Goal: Task Accomplishment & Management: Use online tool/utility

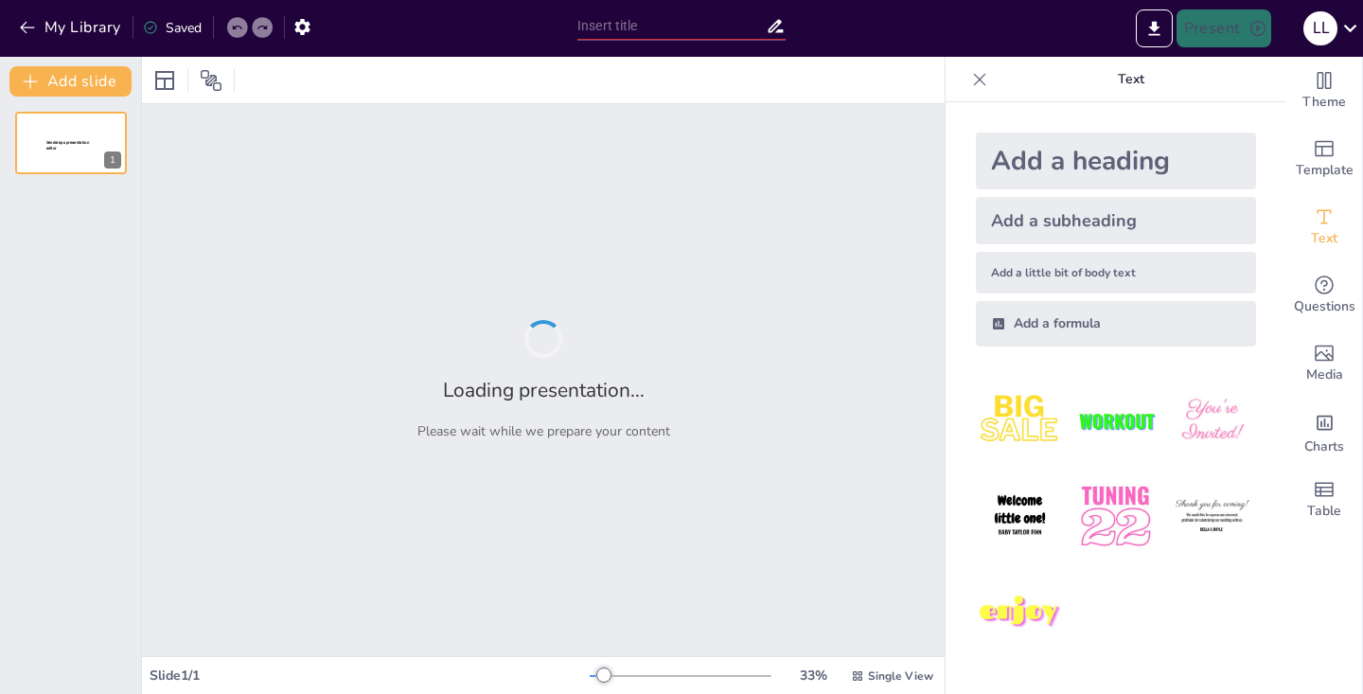
type input "[PERSON_NAME] MACHINE"
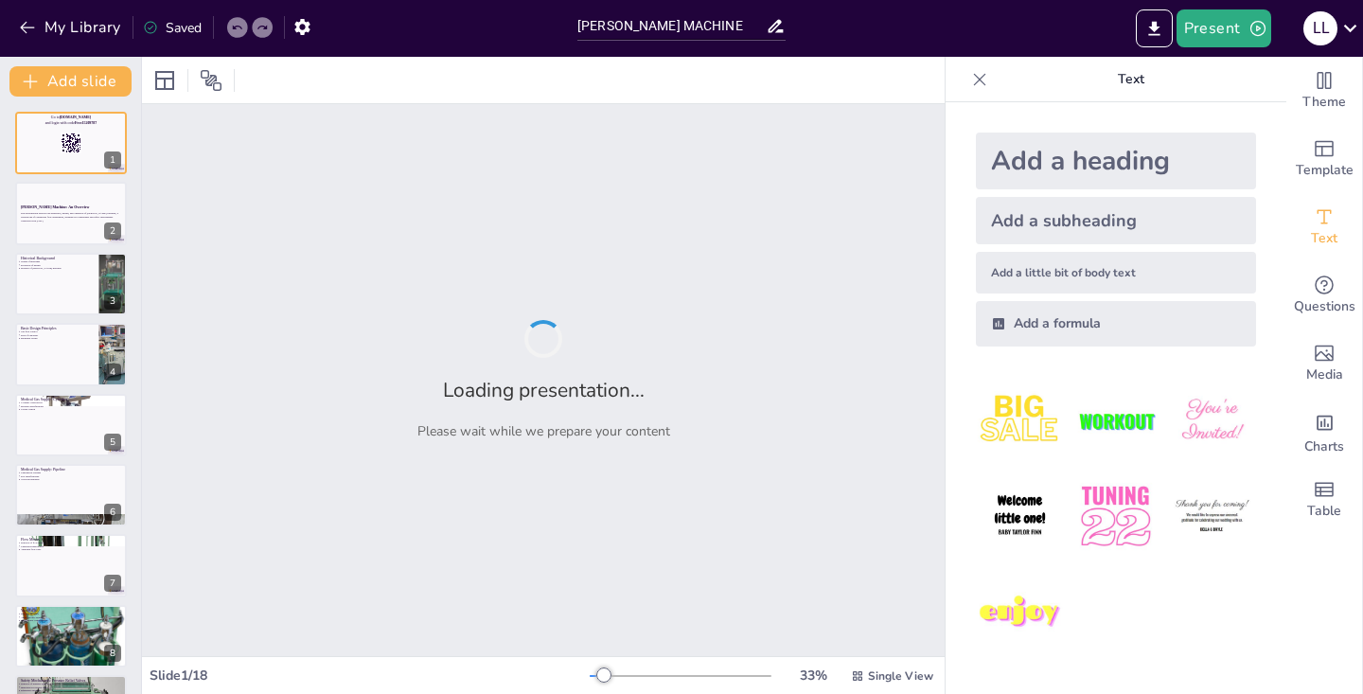
checkbox input "true"
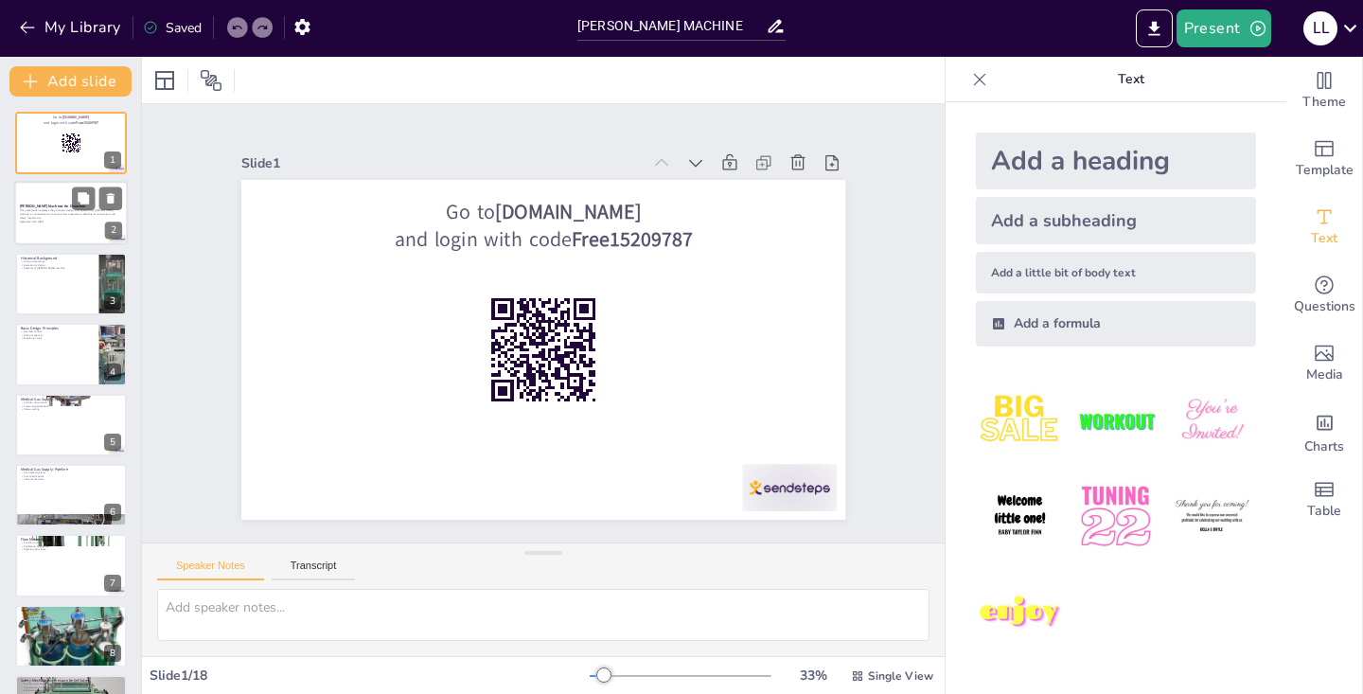
click at [51, 221] on p "Generated with [URL]" at bounding box center [71, 223] width 102 height 4
checkbox input "true"
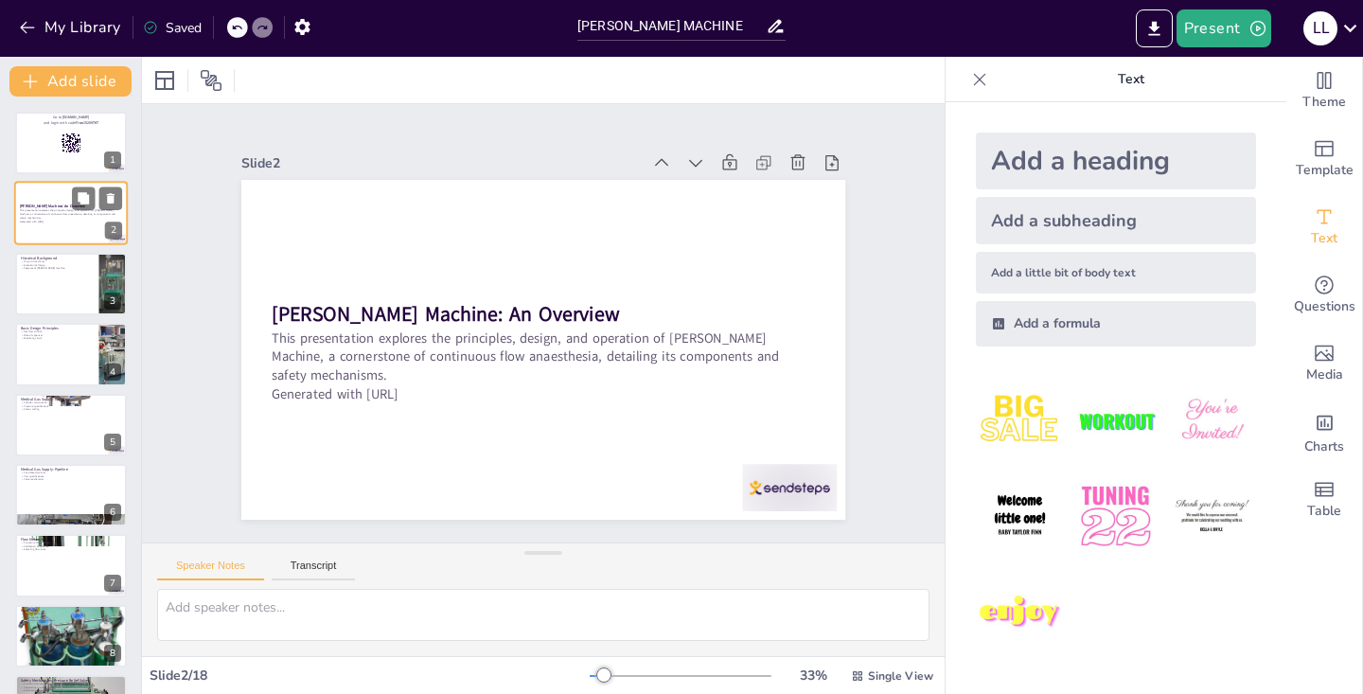
type textarea "The origin of continuous flow anaesthetic machines is tied to the development o…"
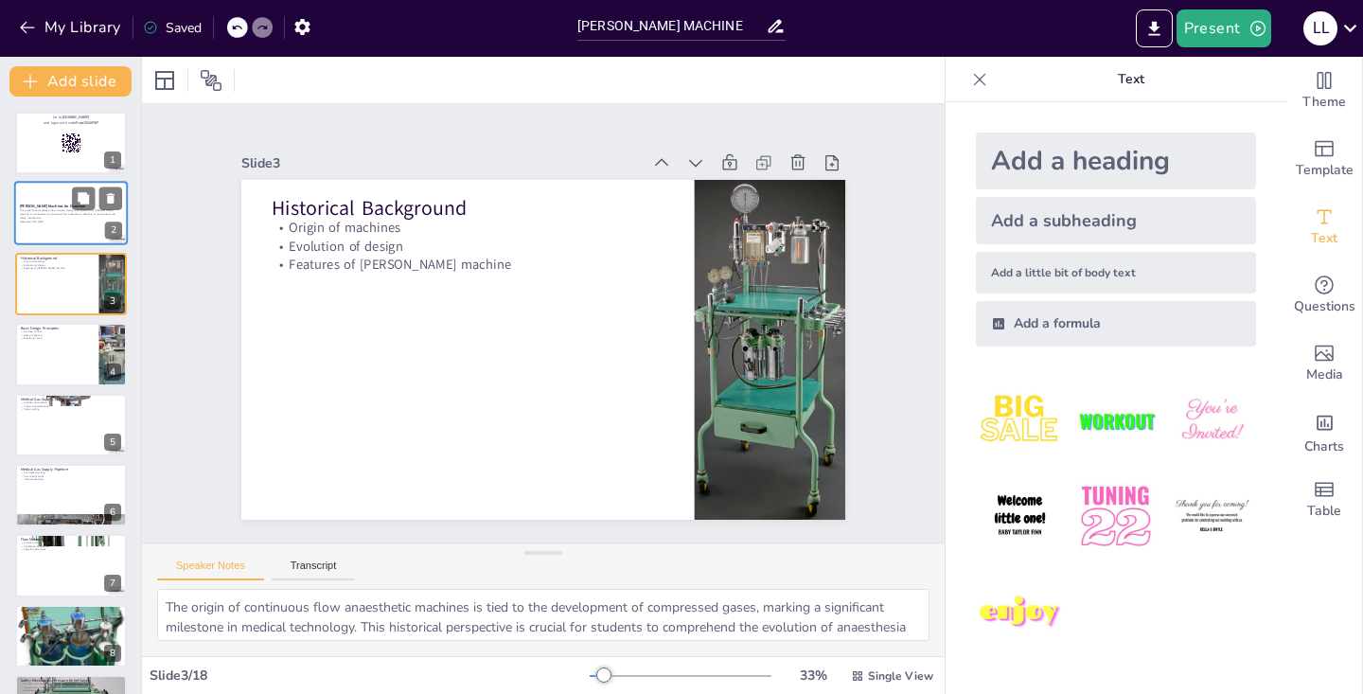
checkbox input "true"
type textarea "Understanding how gas flow is controlled in [PERSON_NAME] Machine is fundamenta…"
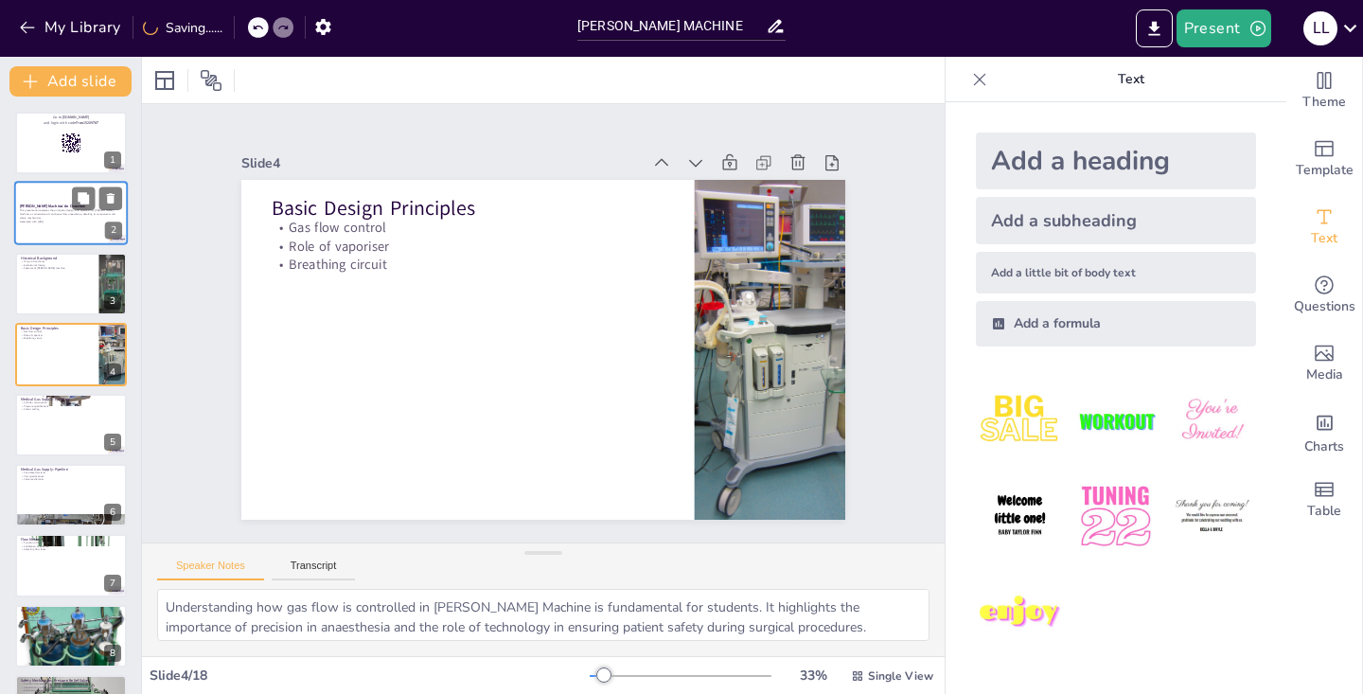
checkbox input "true"
type textarea "Understanding the construction of anaesthetic gas cylinders is vital for studen…"
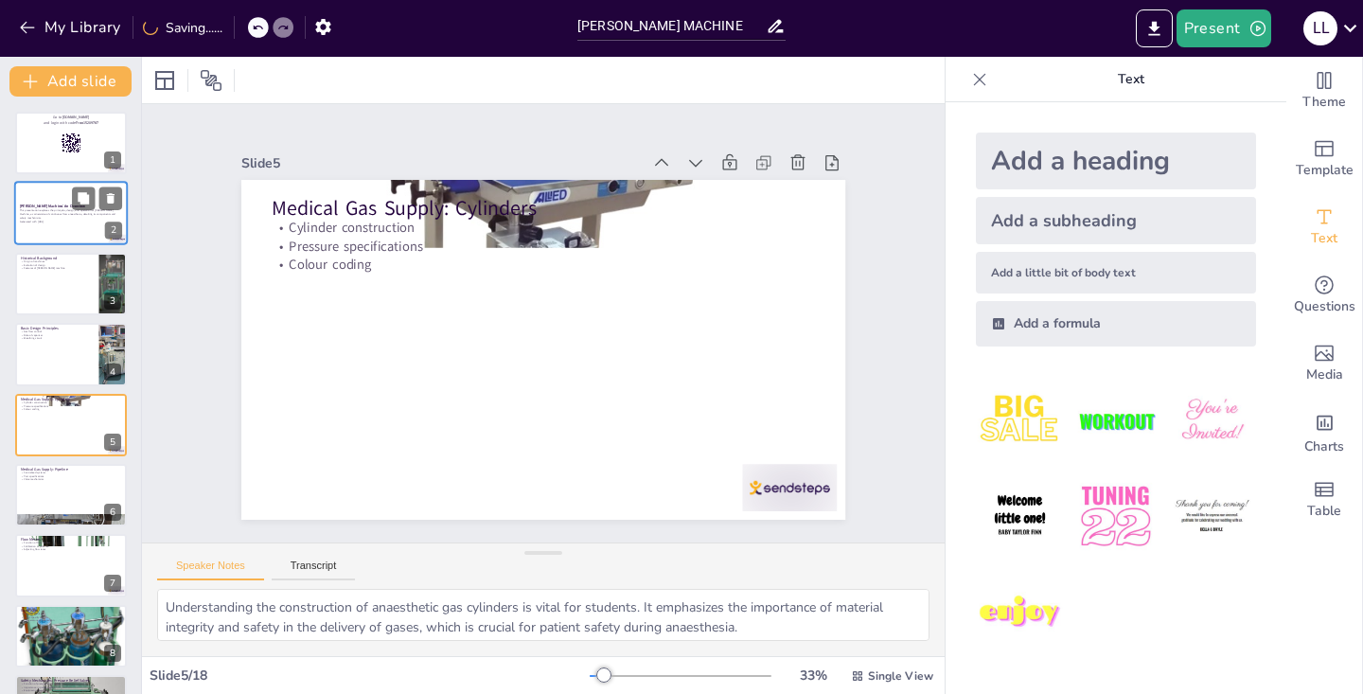
checkbox input "true"
type textarea "Learning about centralized pipeline systems equips students with knowledge abou…"
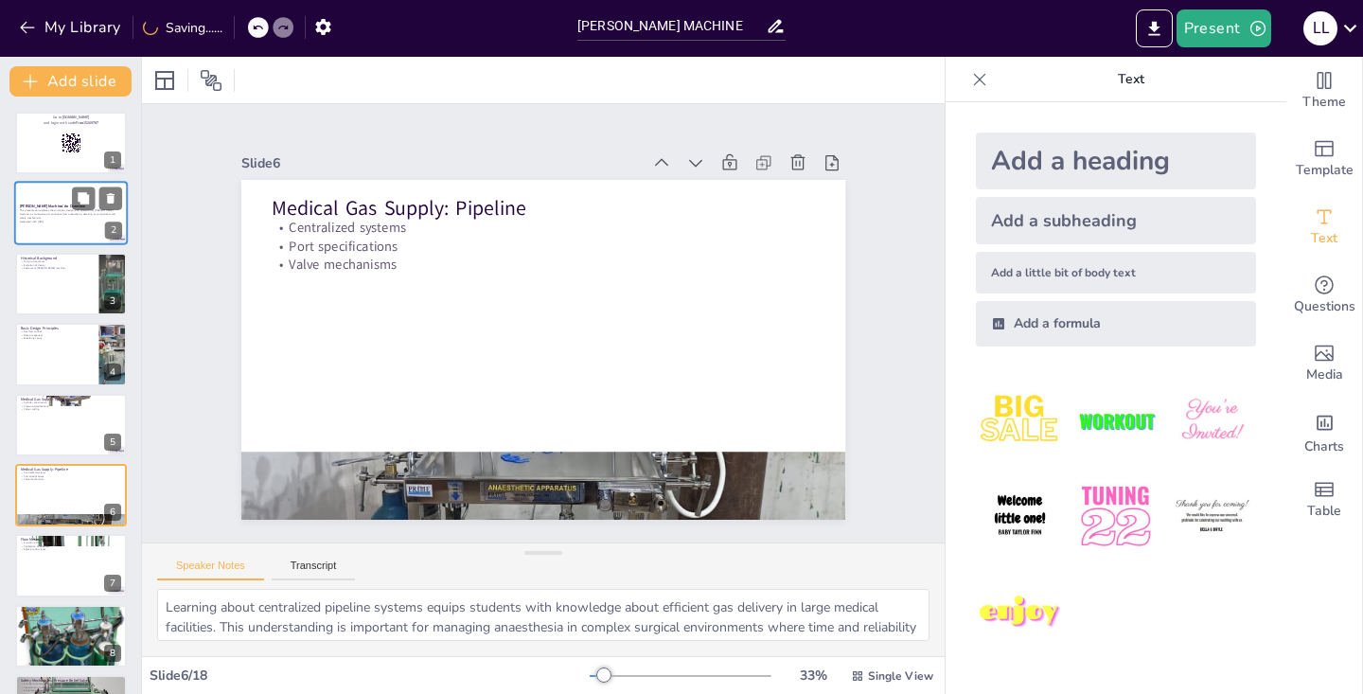
checkbox input "true"
type textarea "Understanding the function of flow meters is crucial for students. It ensures t…"
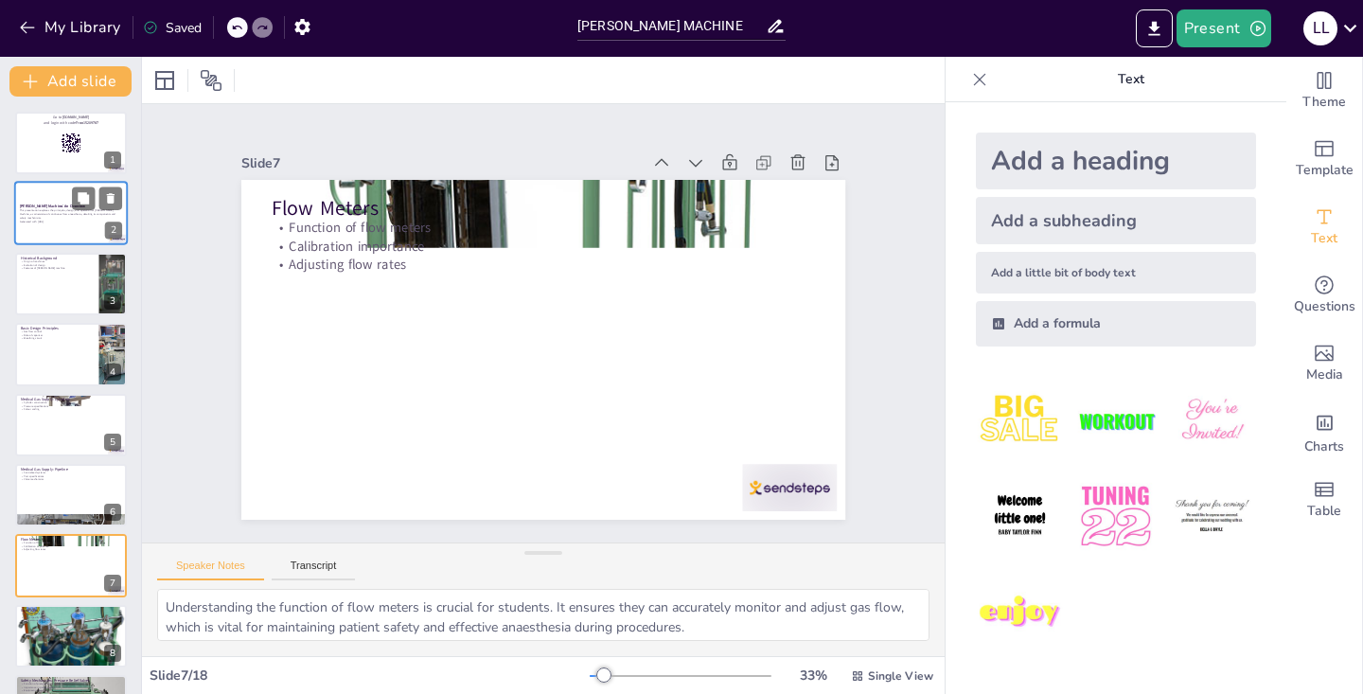
checkbox input "true"
type textarea "Understanding the role of vaporisers in anaesthesia is essential for students. …"
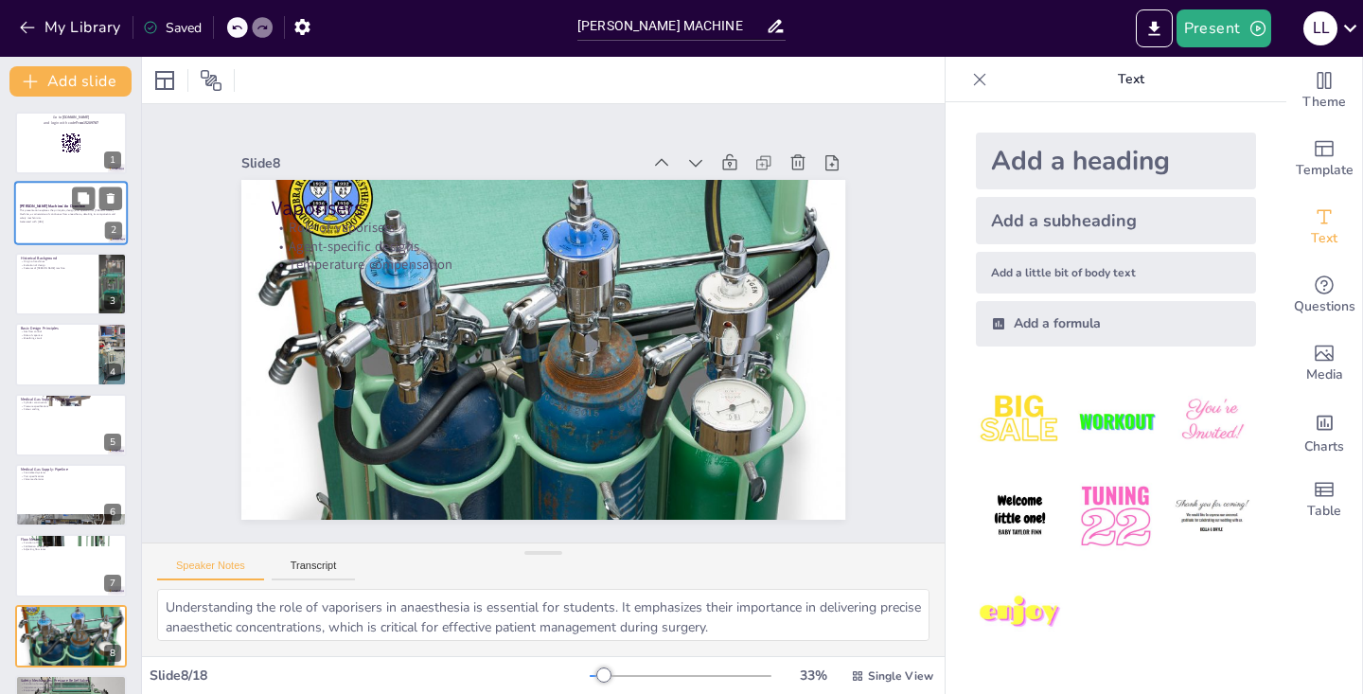
checkbox input "true"
type textarea "Understanding the function of pressure relief valves is vital for students. It …"
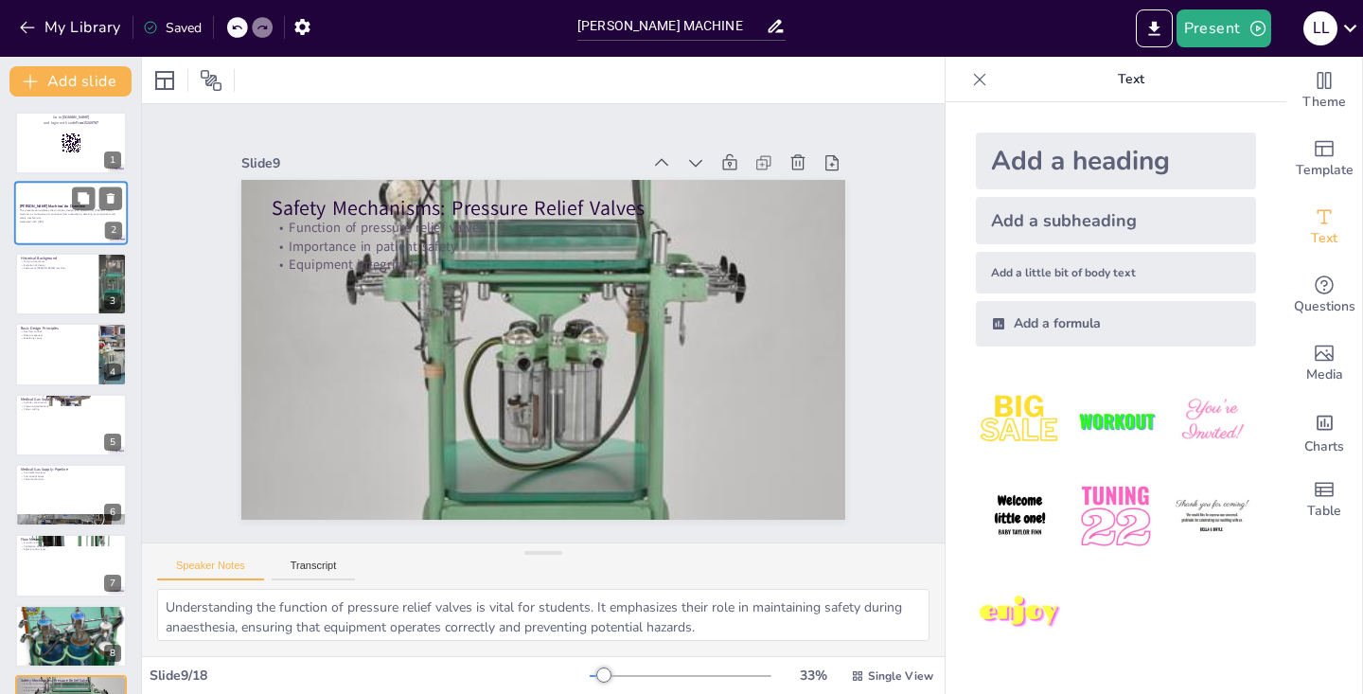
checkbox input "true"
type textarea "Understanding the function of emergency oxygen systems is crucial for students.…"
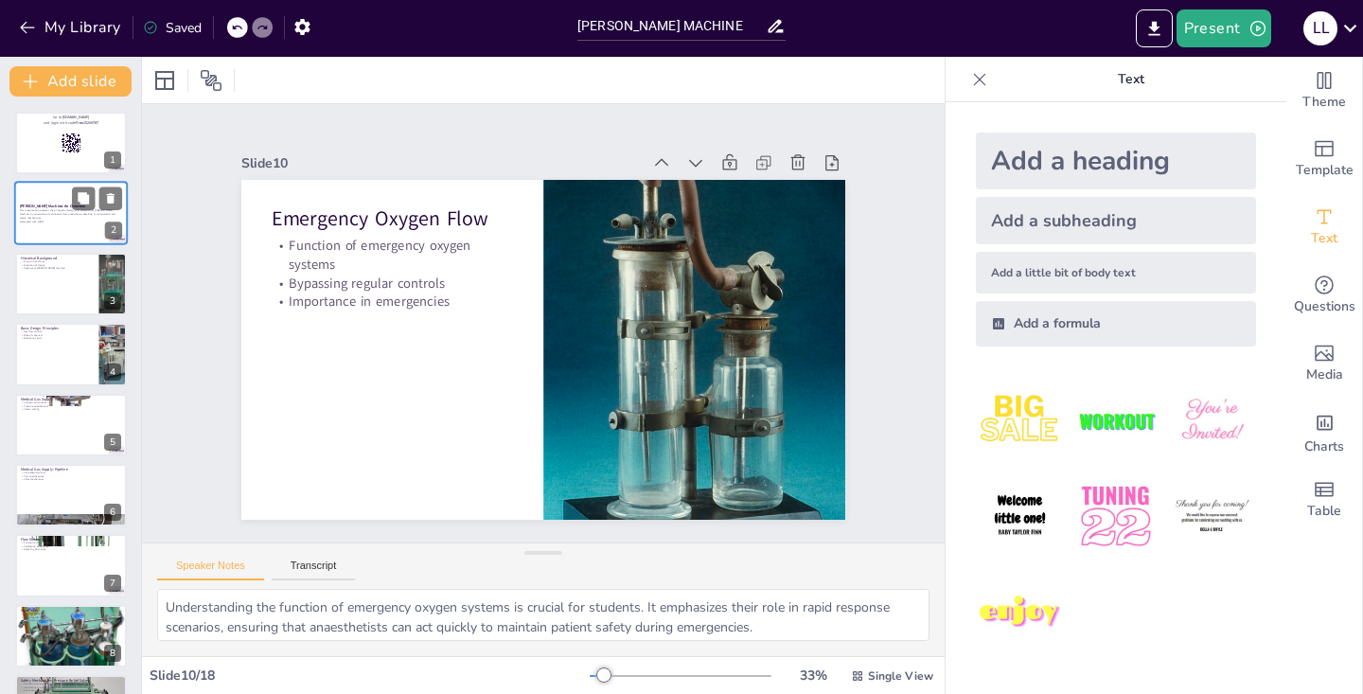
checkbox input "true"
type textarea "Understanding the function of oxygen failure alarms is vital for students. It e…"
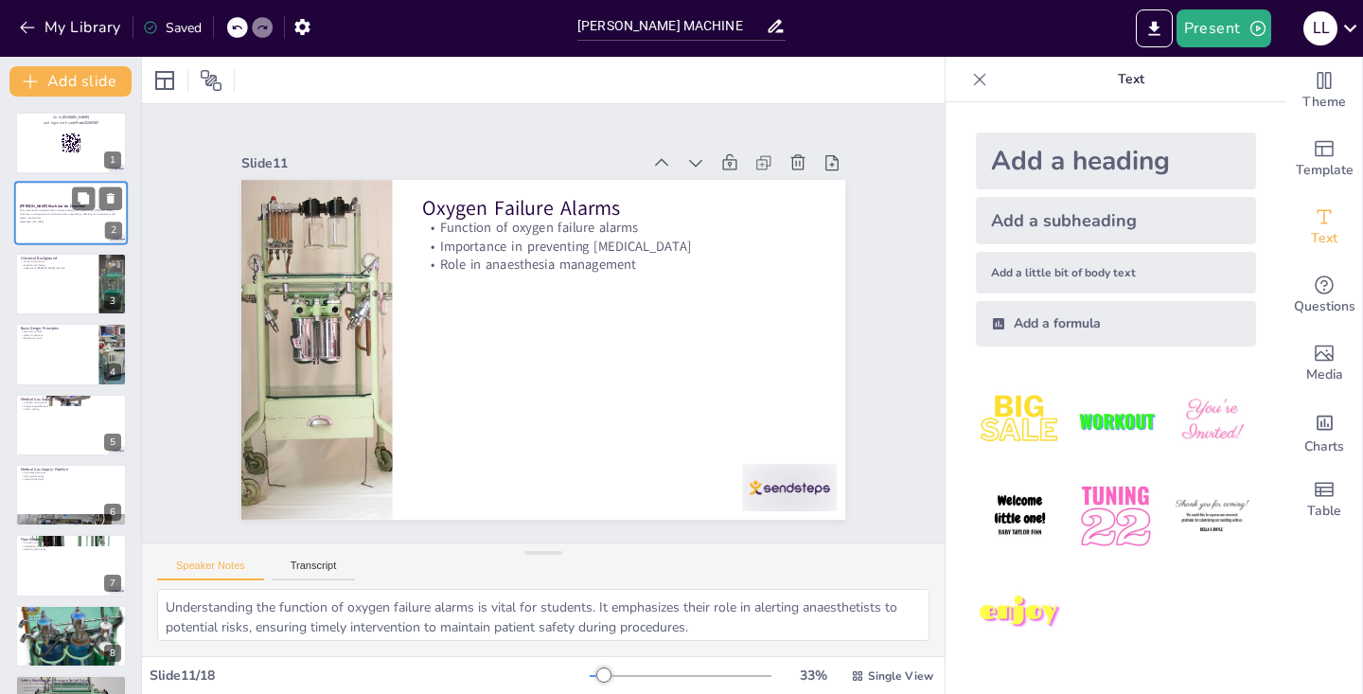
checkbox input "true"
type textarea "Understanding the function of non-return valves is vital for students. It empha…"
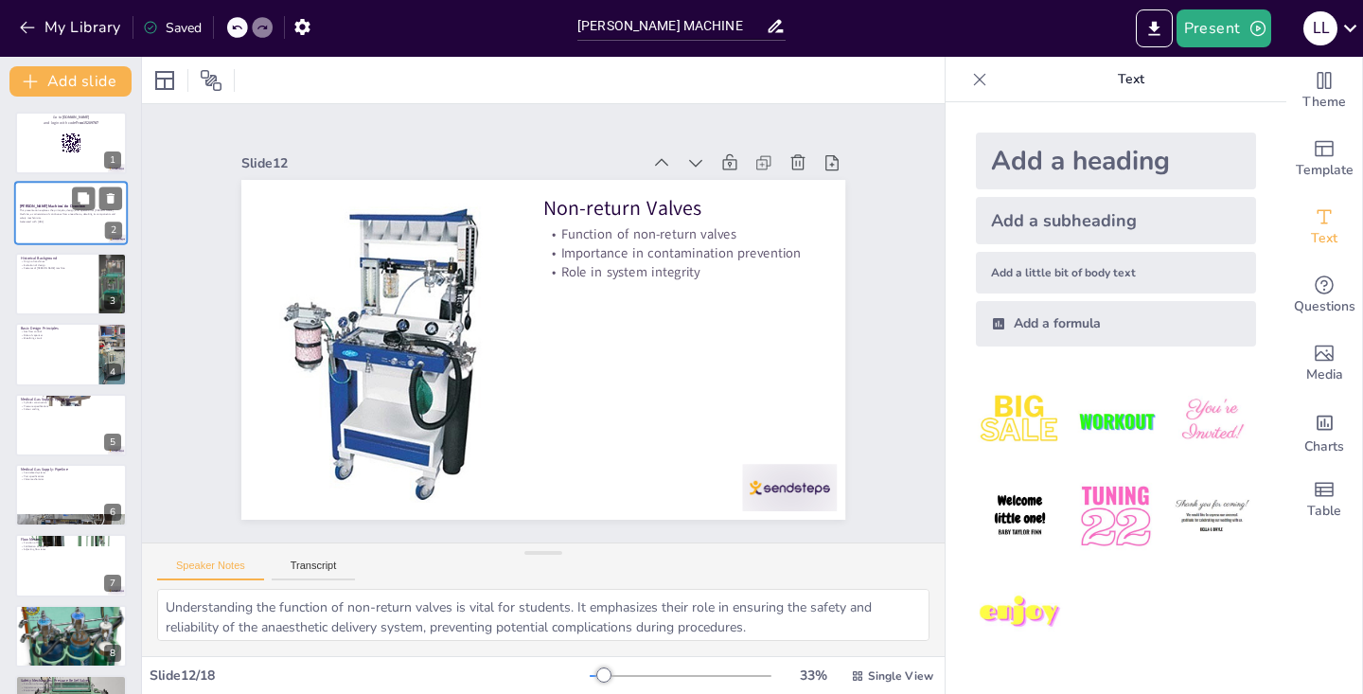
checkbox input "true"
type textarea "Understanding the importance of checklists is vital for students. It emphasizes…"
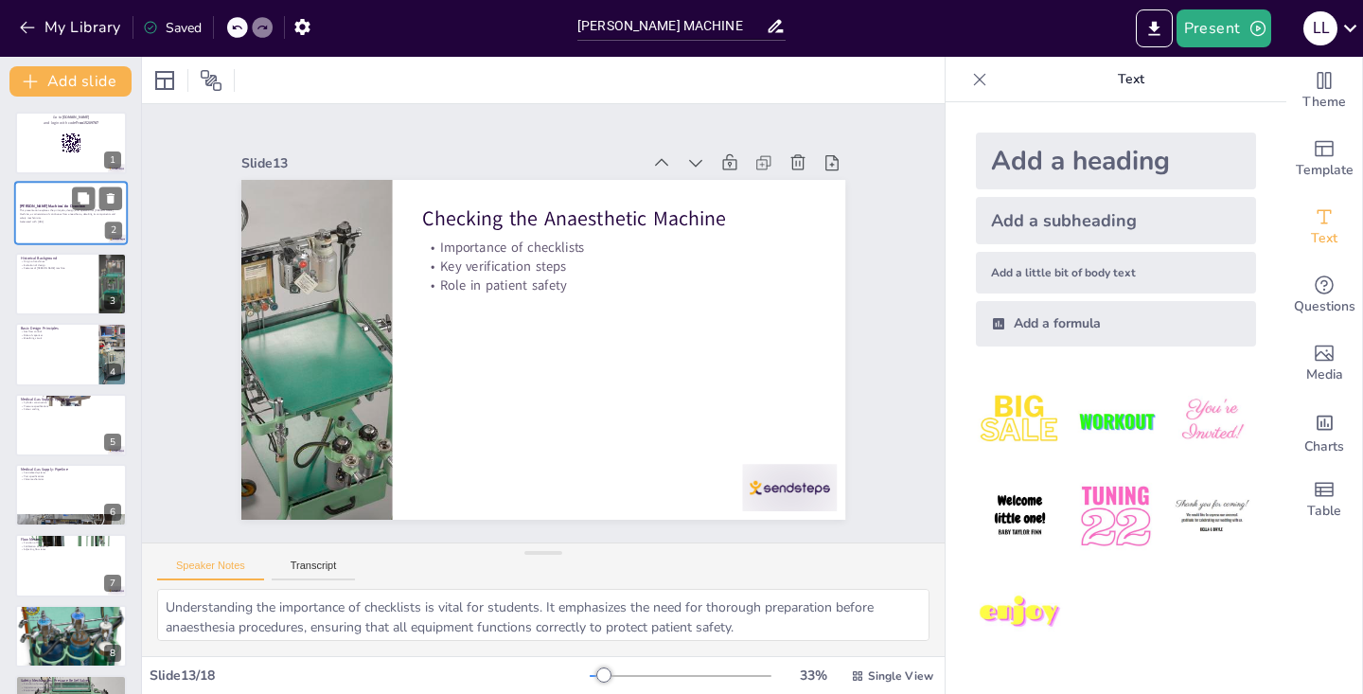
checkbox input "true"
type textarea "Understanding the dual responsibility of anaesthetists is vital for students. I…"
checkbox input "true"
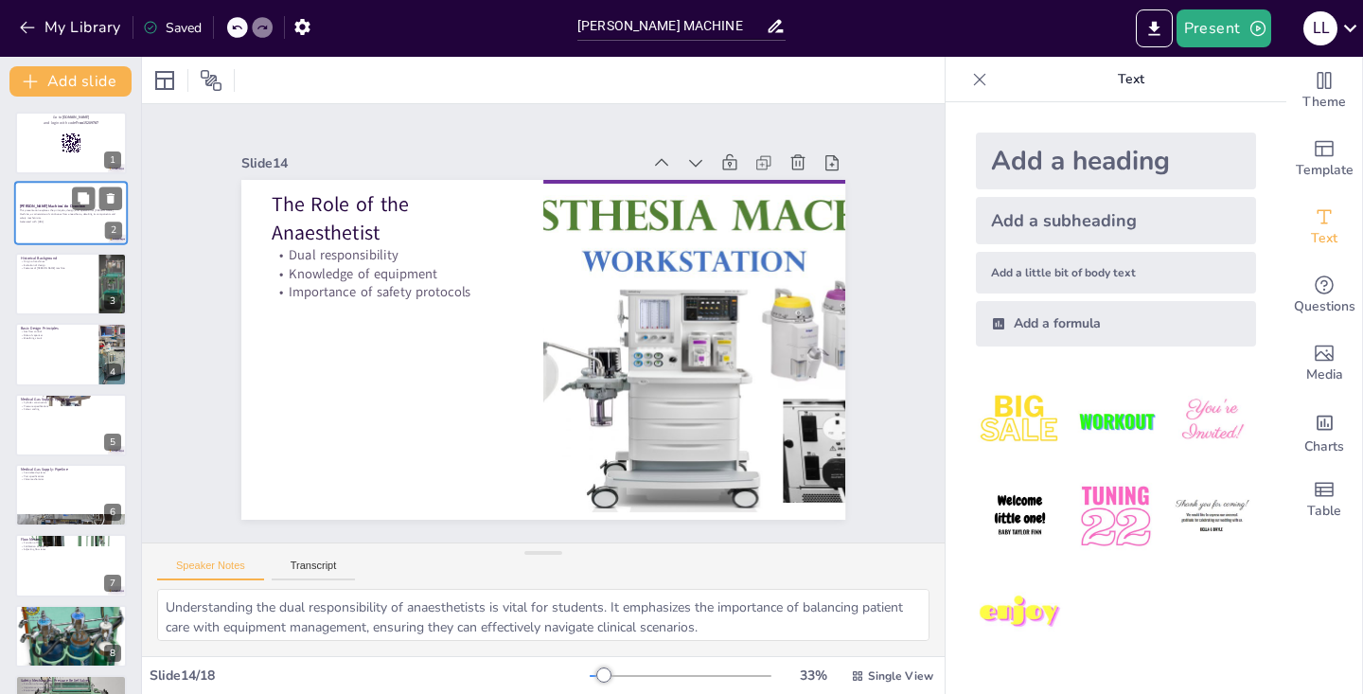
checkbox input "true"
type textarea "Understanding recent advancements in anaesthesia technology is vital for studen…"
checkbox input "true"
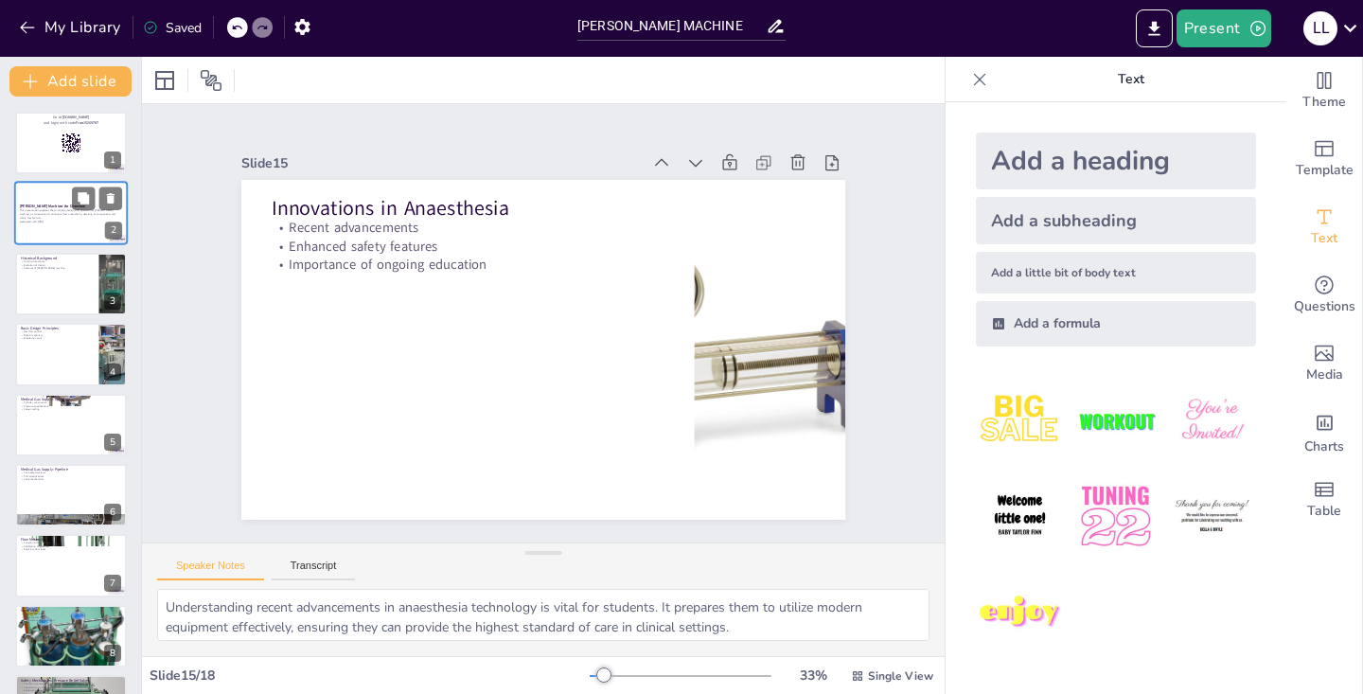
checkbox input "true"
type textarea "Understanding technological integration in anaesthesia is vital for students. I…"
checkbox input "true"
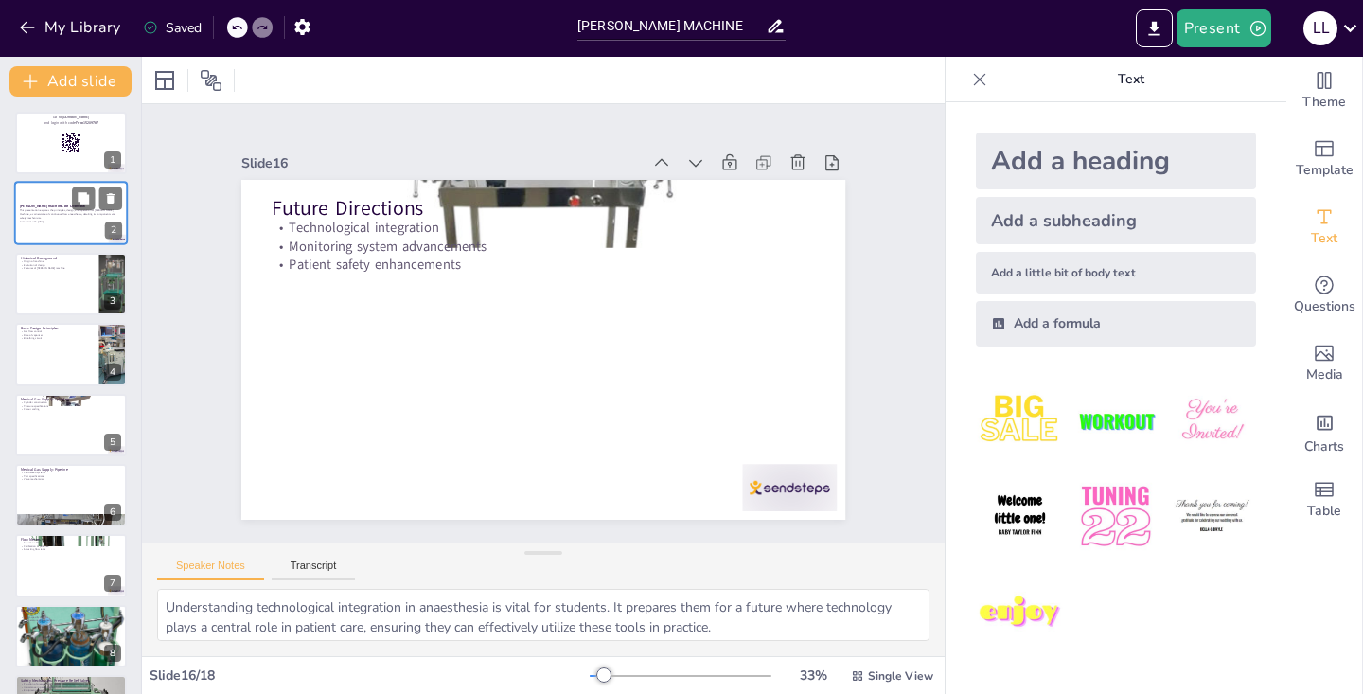
checkbox input "true"
type textarea "Recognizing the importance of understanding [PERSON_NAME] Machine is essential …"
checkbox input "true"
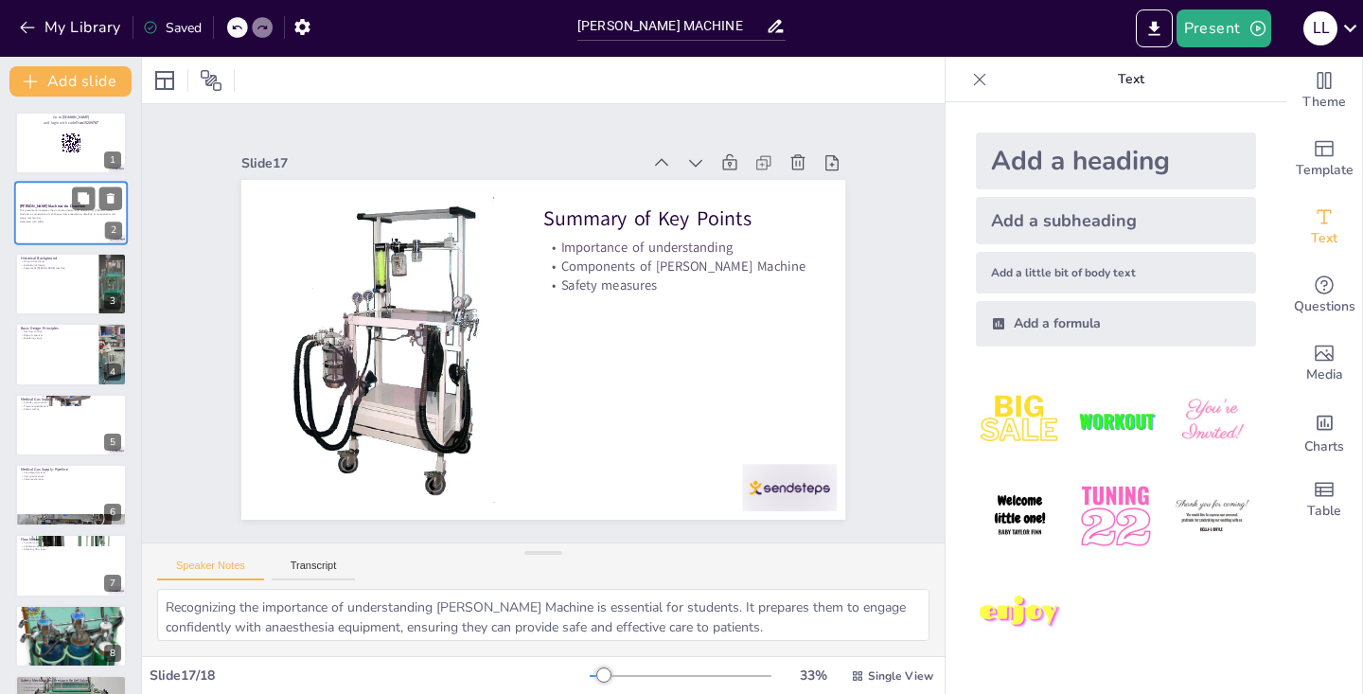
checkbox input "true"
type textarea "The correct answer is "To convert liquid anaesthetics to gas." This function is…"
checkbox input "true"
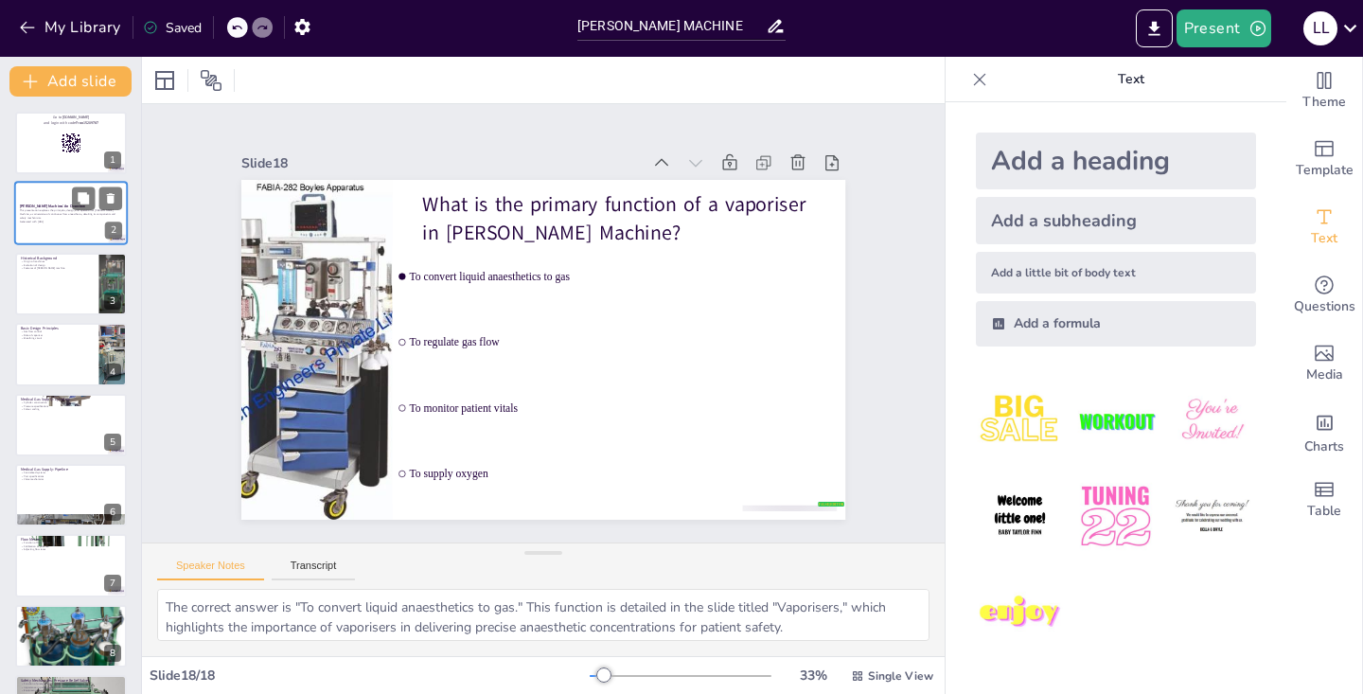
checkbox input "true"
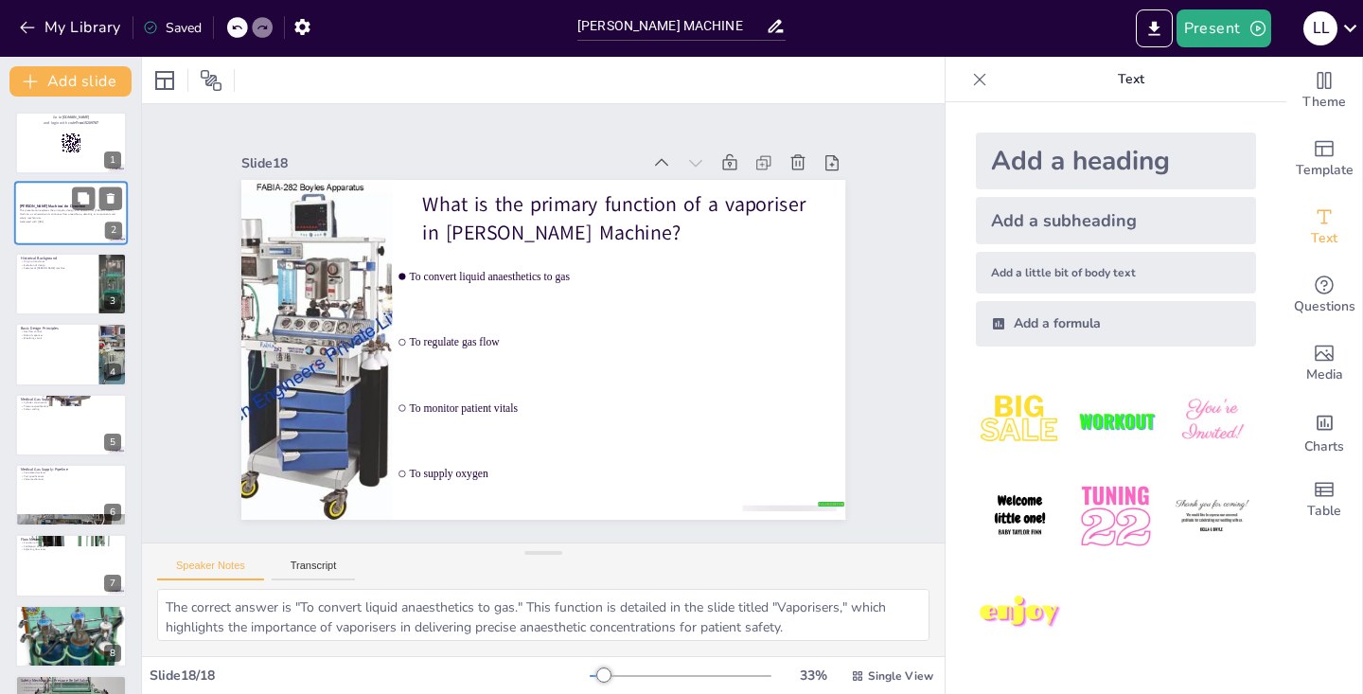
checkbox input "true"
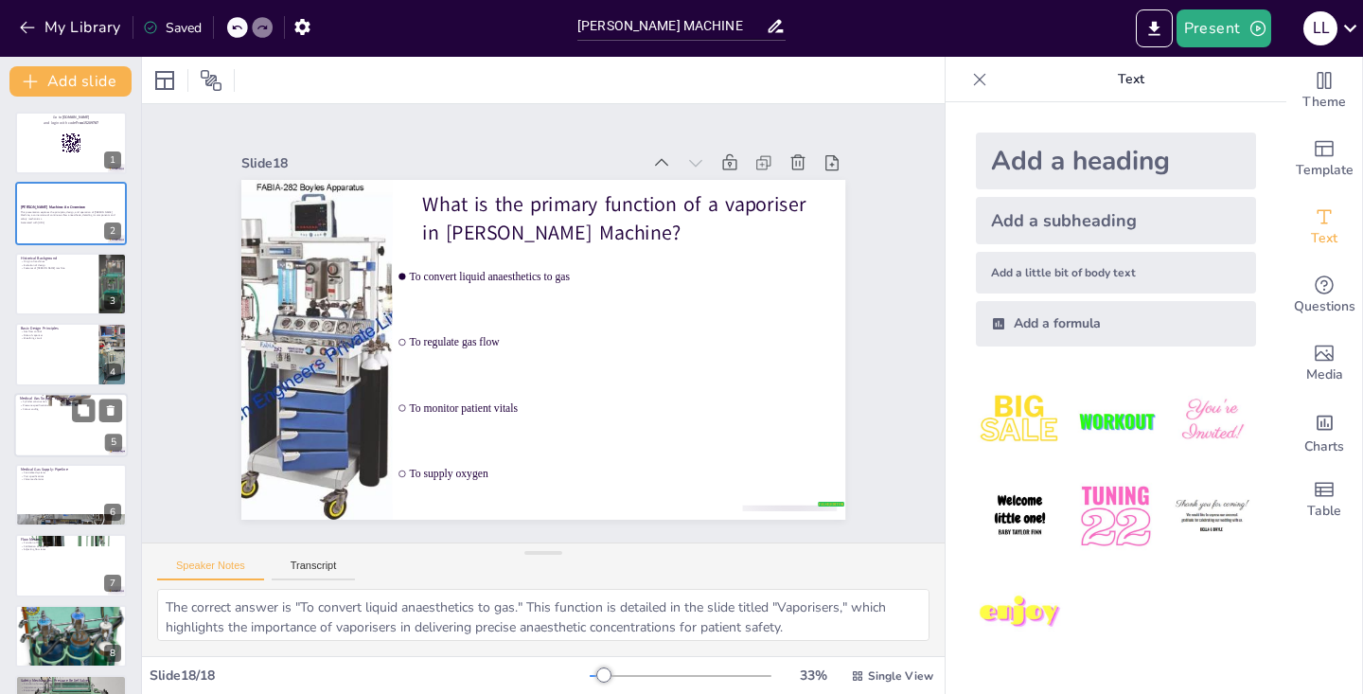
checkbox input "true"
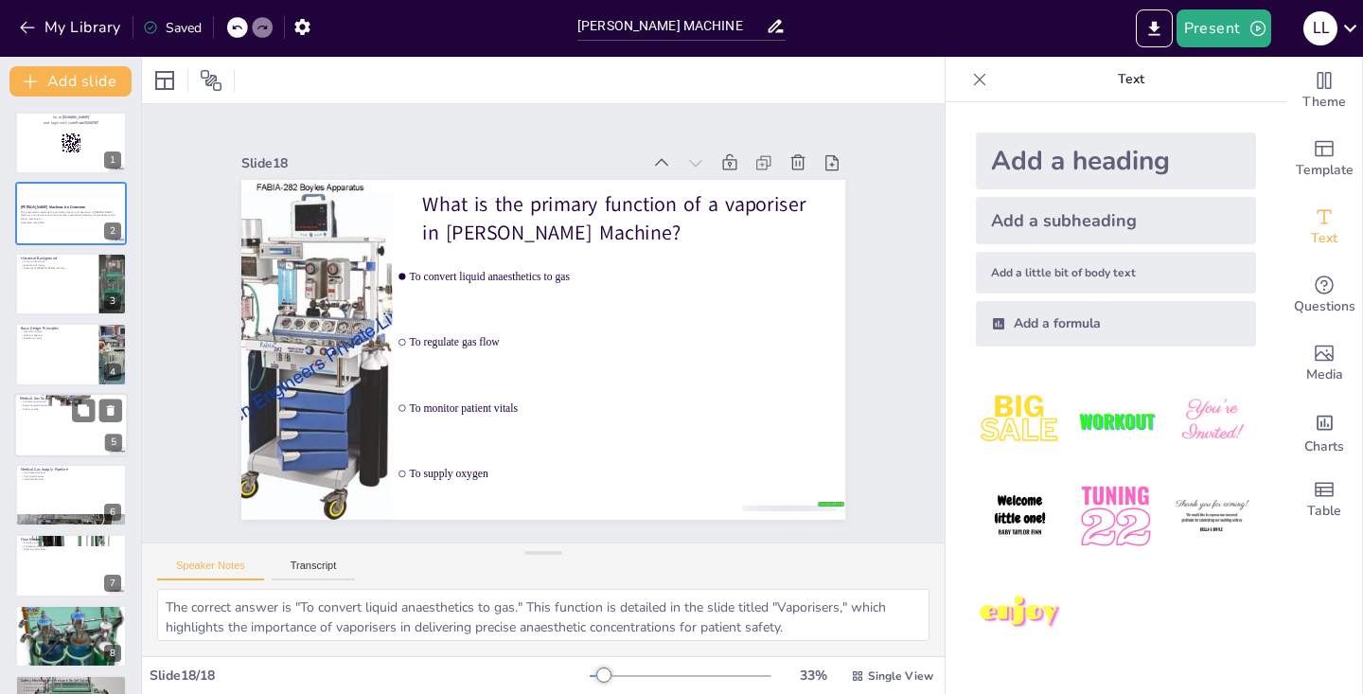
checkbox input "true"
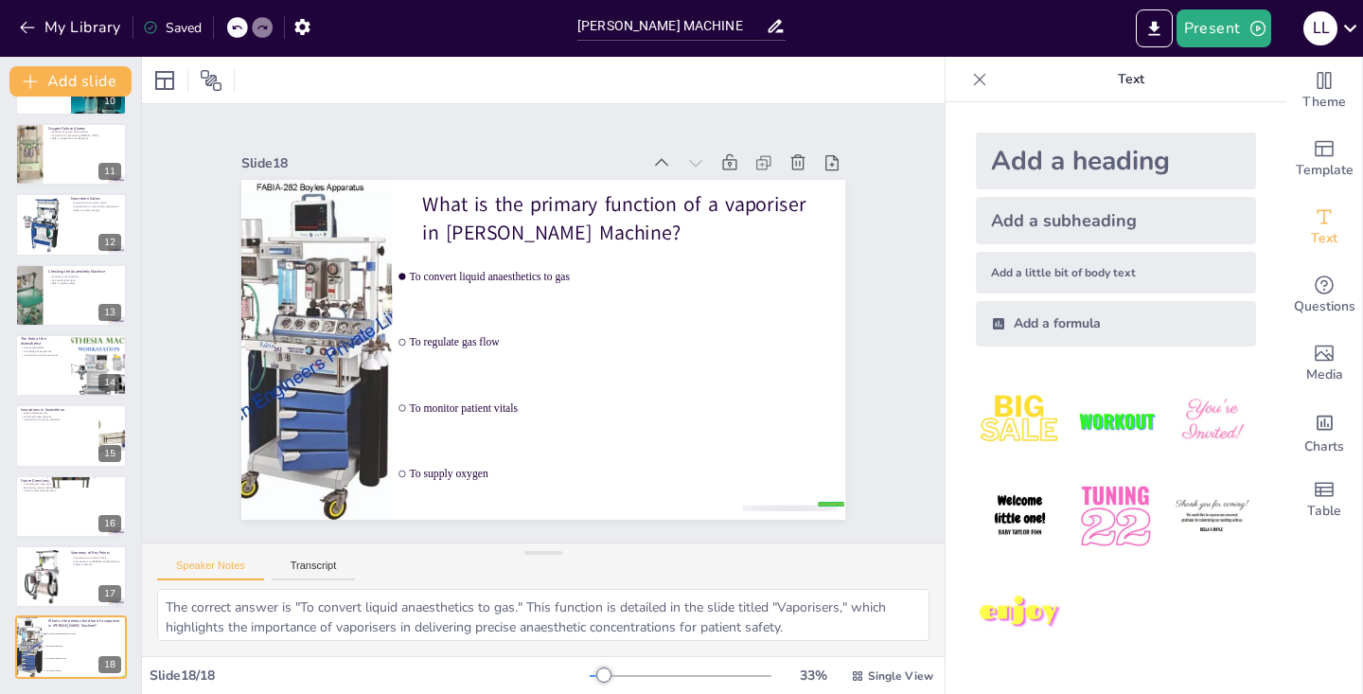
checkbox input "true"
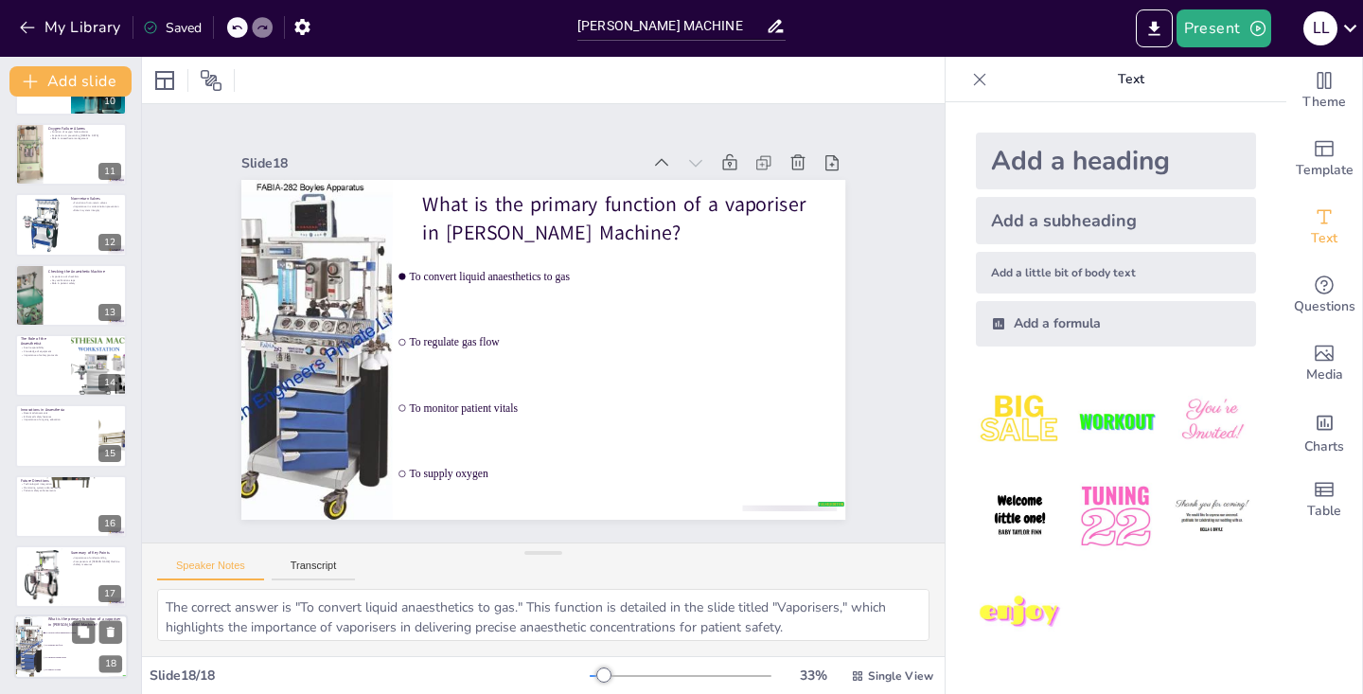
checkbox input "true"
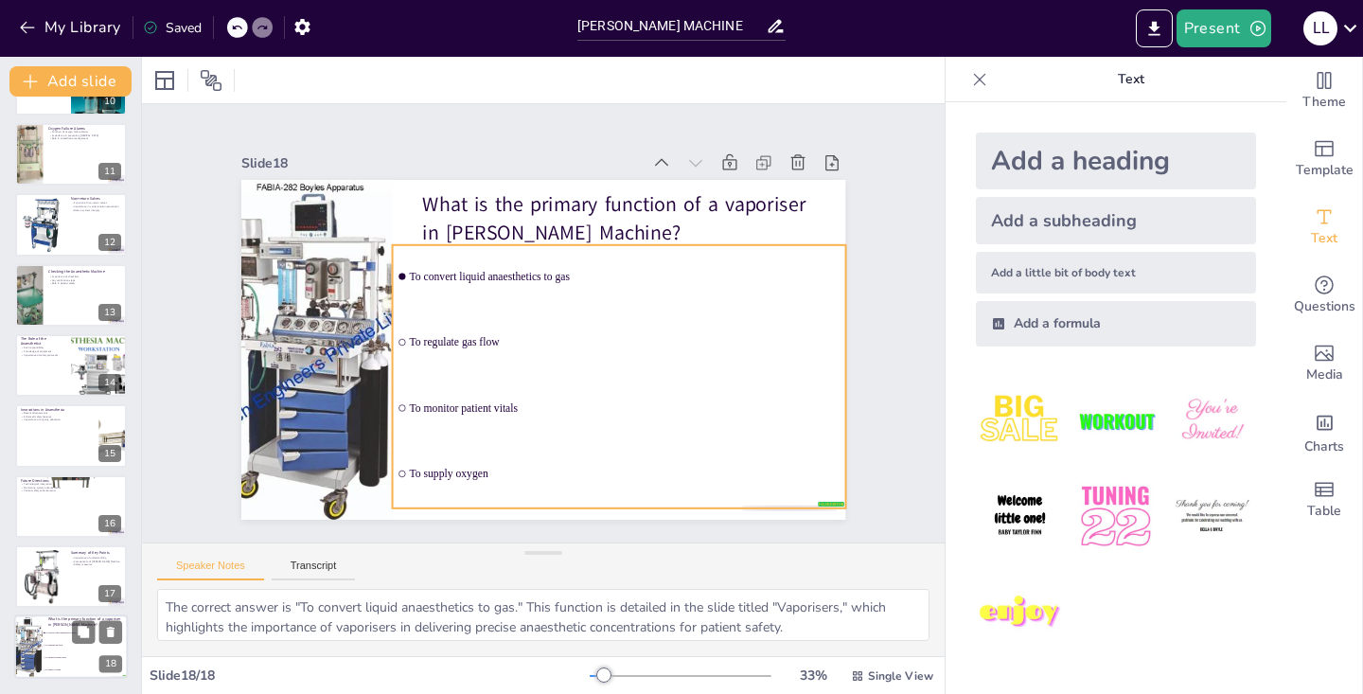
checkbox input "true"
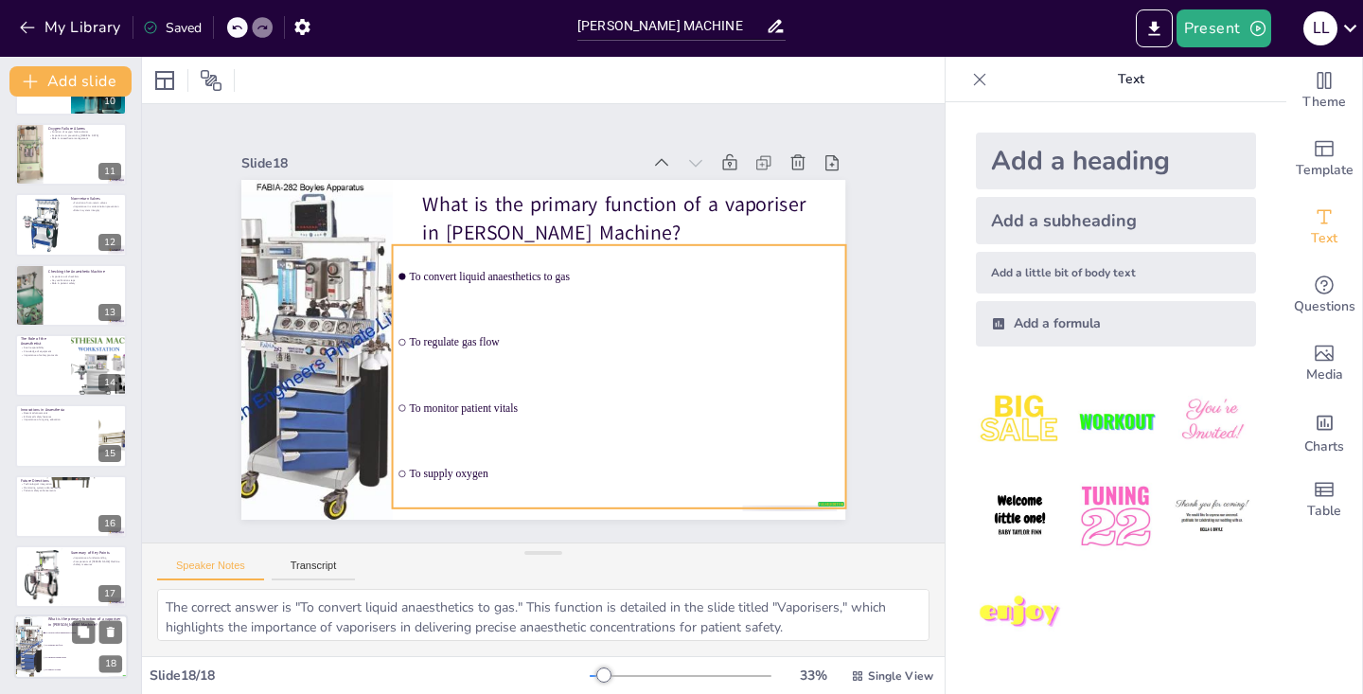
checkbox input "true"
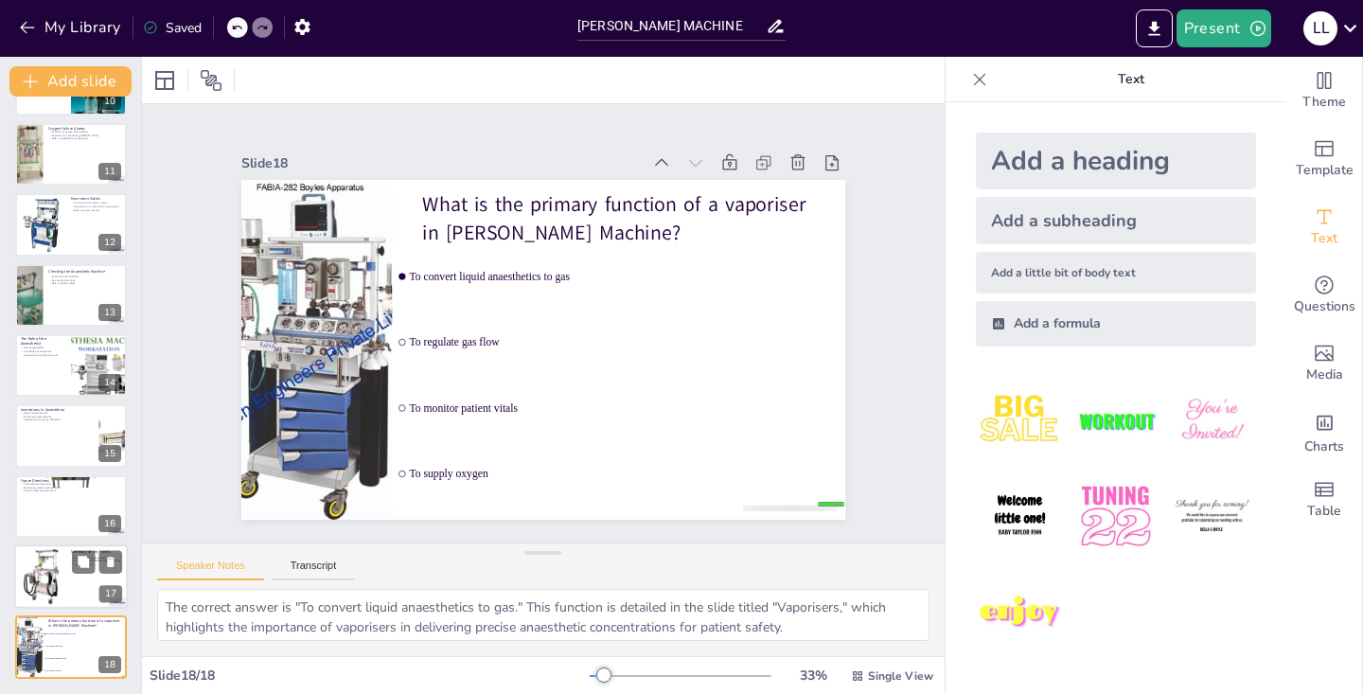
checkbox input "true"
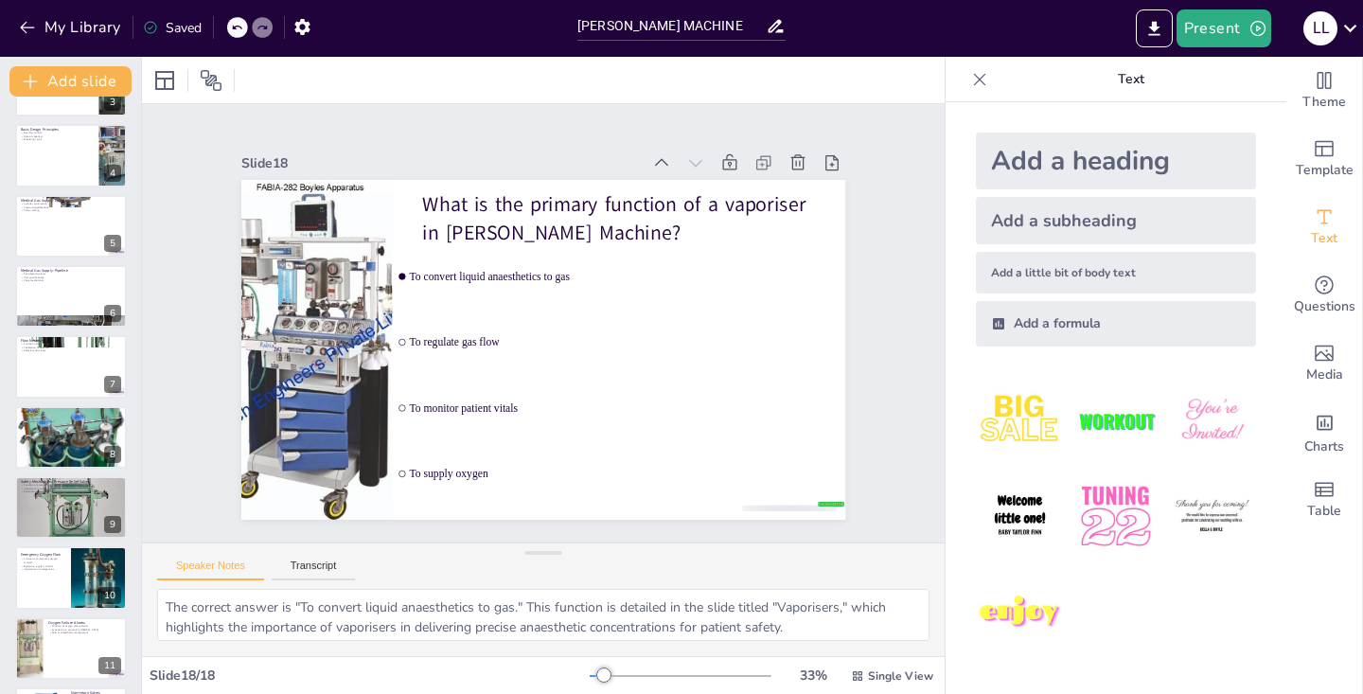
scroll to position [0, 0]
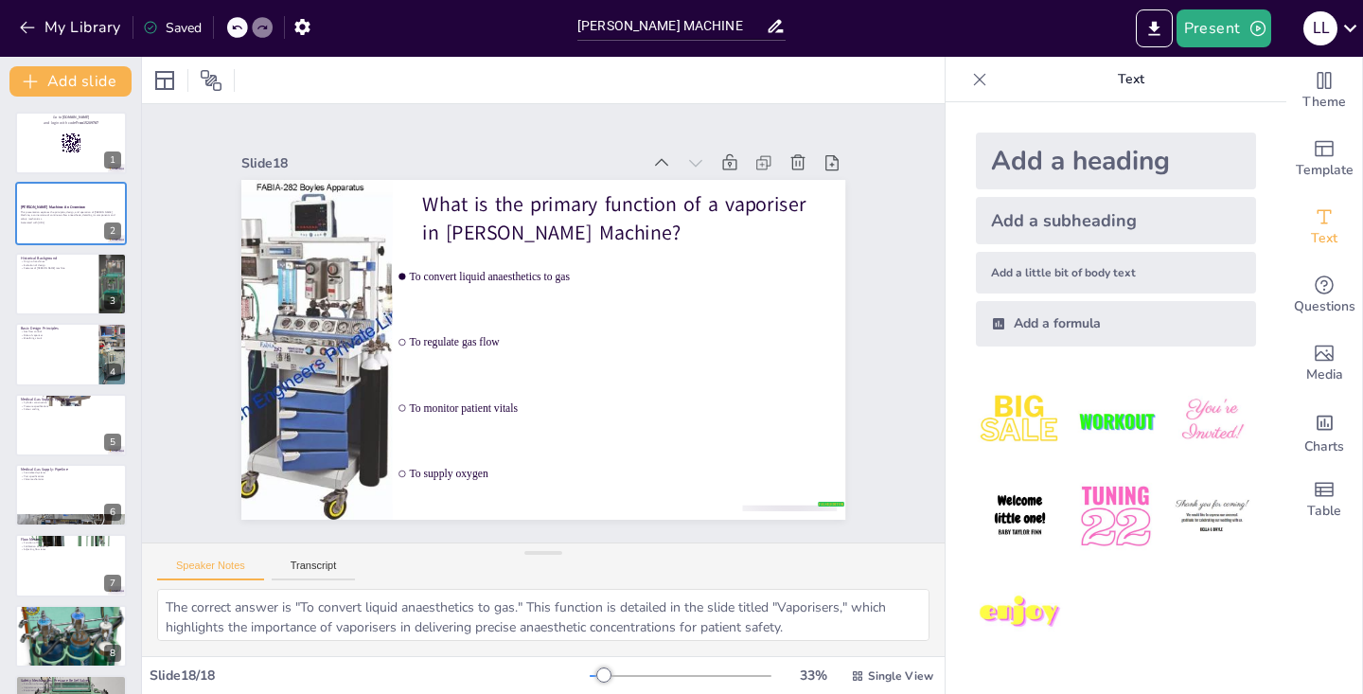
checkbox input "true"
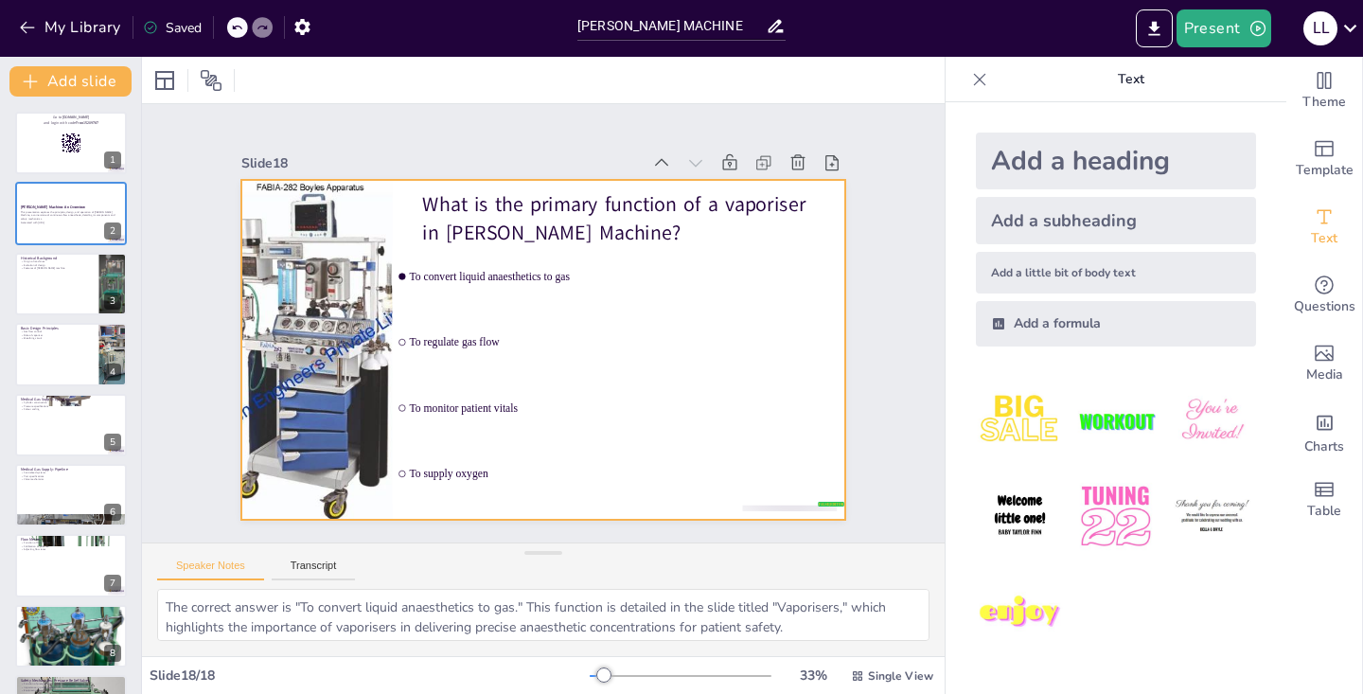
checkbox input "true"
